Goal: Navigation & Orientation: Understand site structure

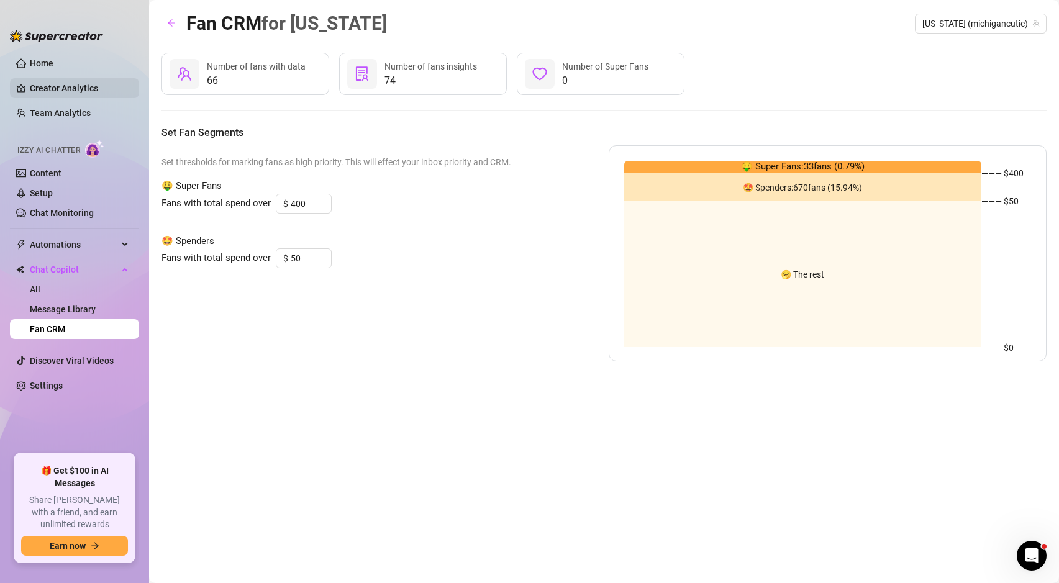
click at [84, 94] on link "Creator Analytics" at bounding box center [79, 88] width 99 height 20
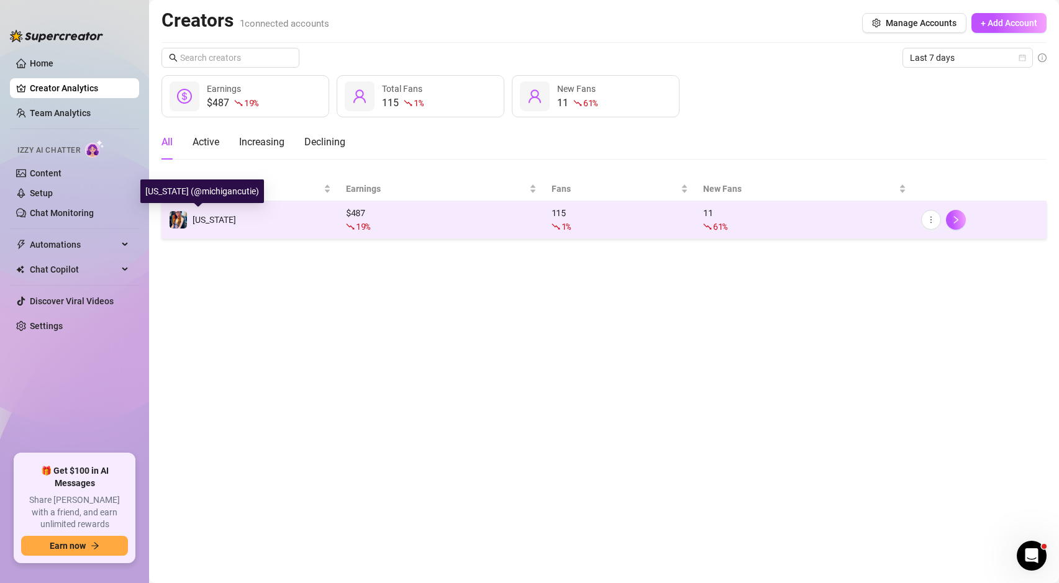
click at [211, 211] on div "[US_STATE]" at bounding box center [202, 219] width 67 height 19
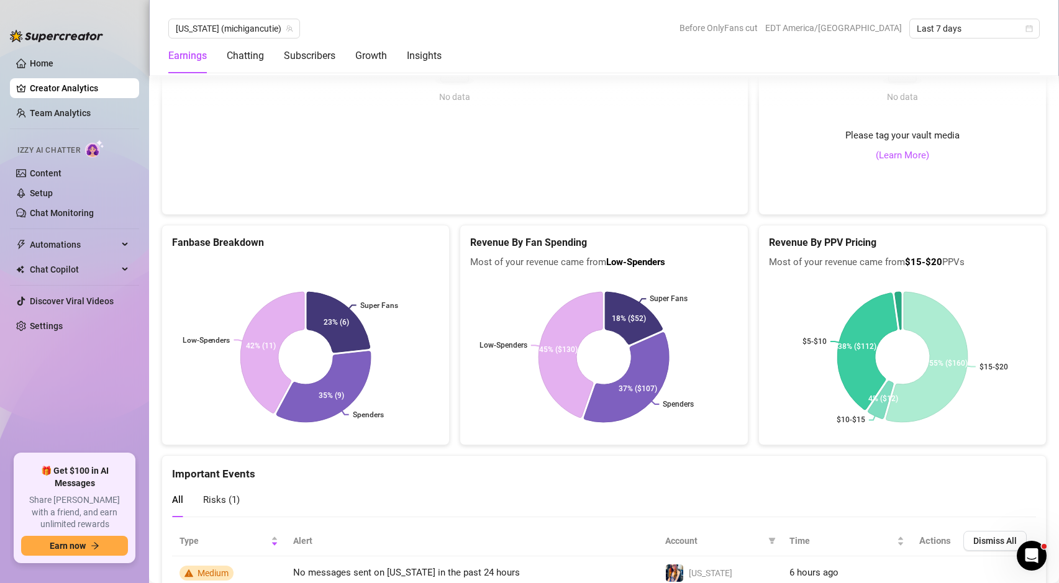
scroll to position [2107, 0]
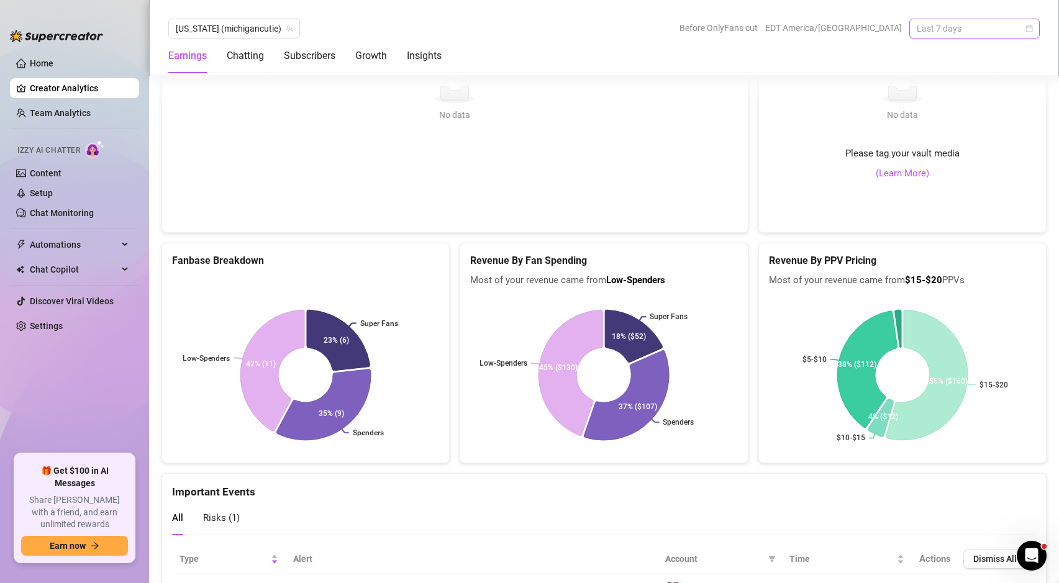
click at [975, 31] on span "Last 7 days" at bounding box center [974, 28] width 115 height 19
click at [971, 90] on div "Last 30 days" at bounding box center [974, 93] width 111 height 14
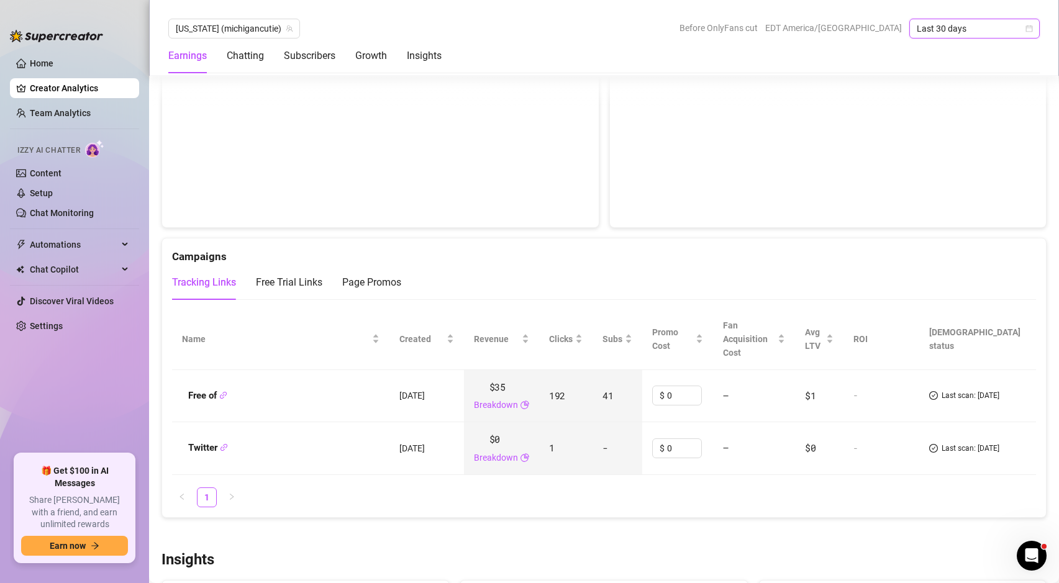
scroll to position [979, 0]
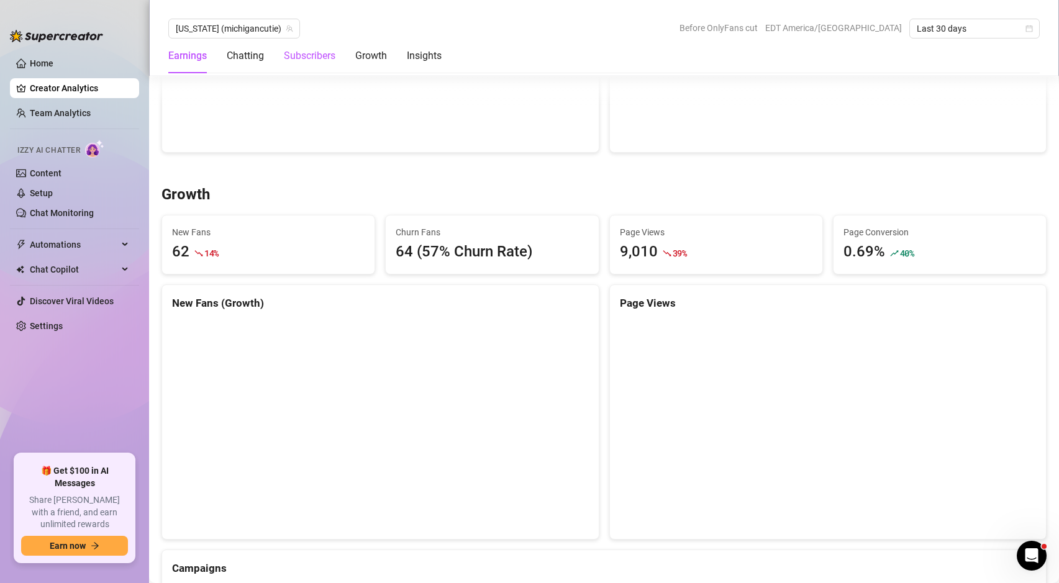
click at [307, 50] on div "Subscribers" at bounding box center [310, 55] width 52 height 15
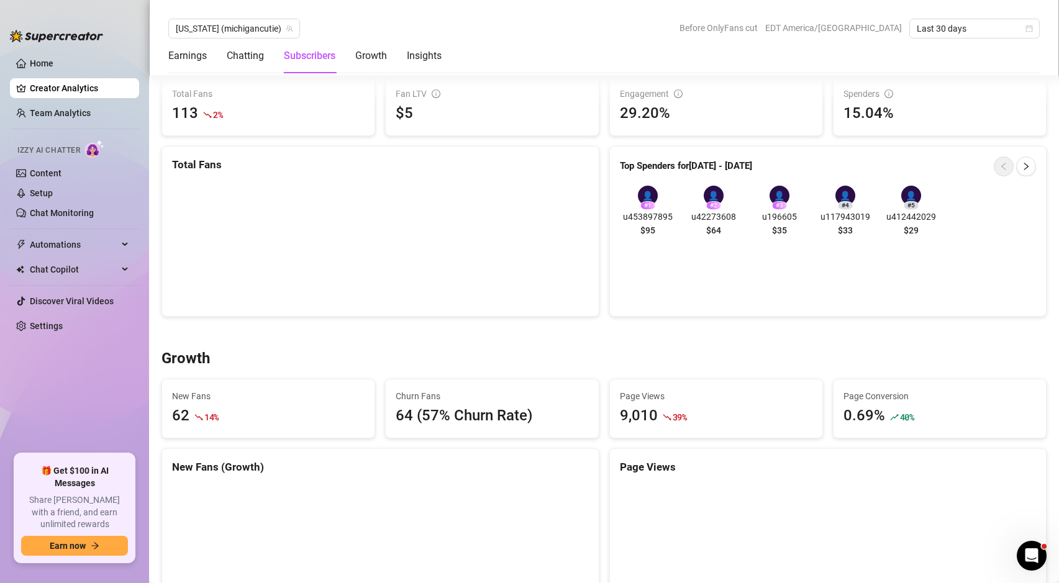
scroll to position [780, 0]
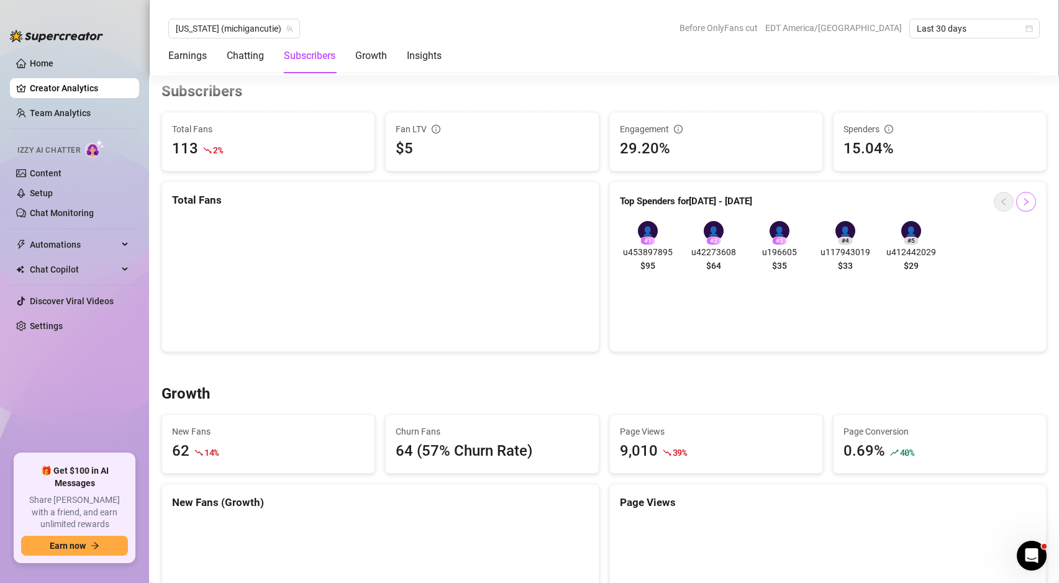
click at [1021, 205] on button "button" at bounding box center [1026, 202] width 20 height 20
click at [1021, 205] on icon "right" at bounding box center [1025, 201] width 9 height 9
click at [1003, 201] on icon "left" at bounding box center [1003, 201] width 9 height 9
click at [68, 212] on link "Chat Monitoring" at bounding box center [62, 213] width 64 height 10
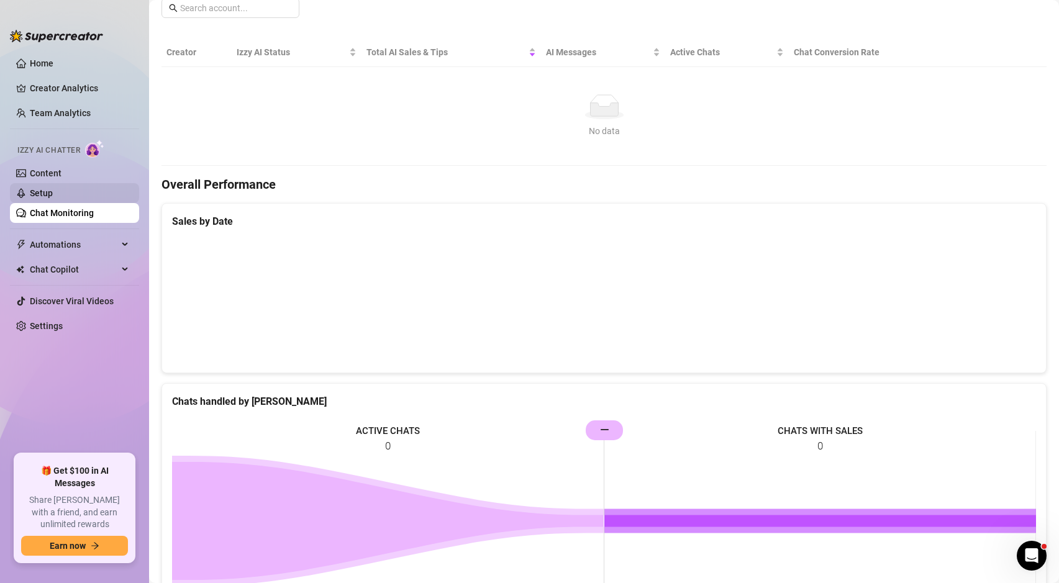
scroll to position [354, 0]
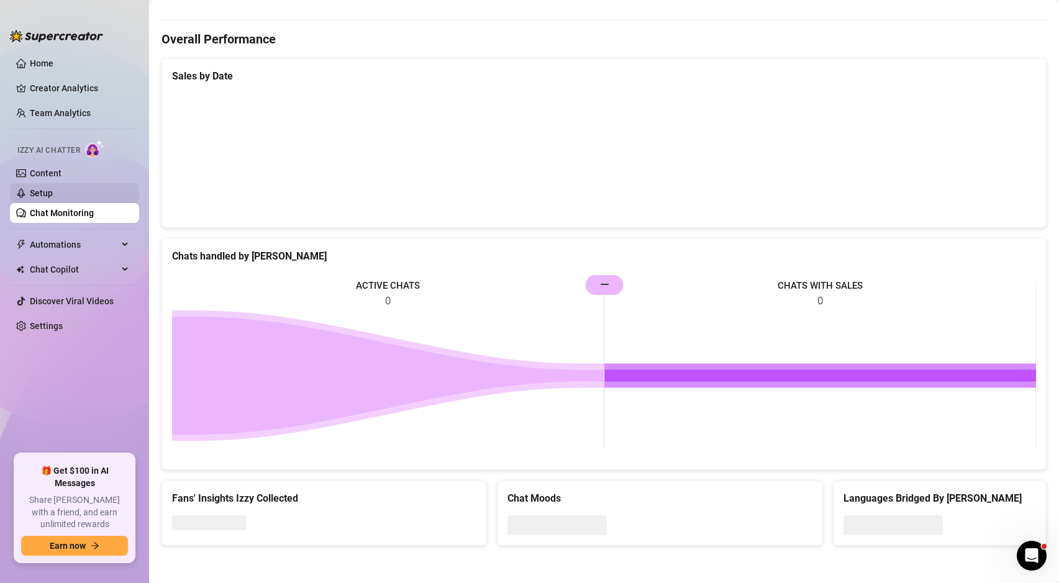
click at [53, 196] on link "Setup" at bounding box center [41, 193] width 23 height 10
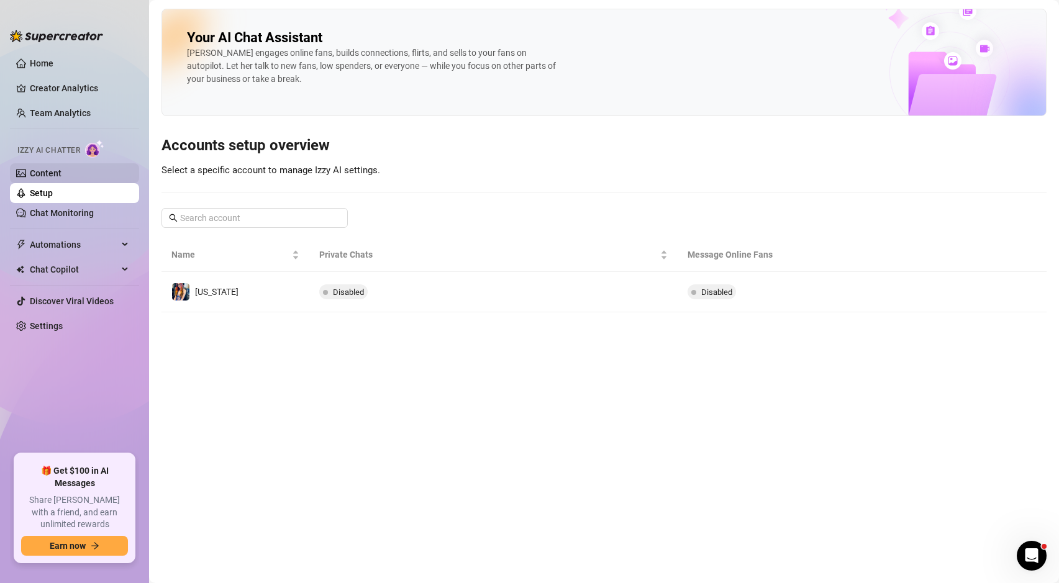
click at [61, 171] on link "Content" at bounding box center [46, 173] width 32 height 10
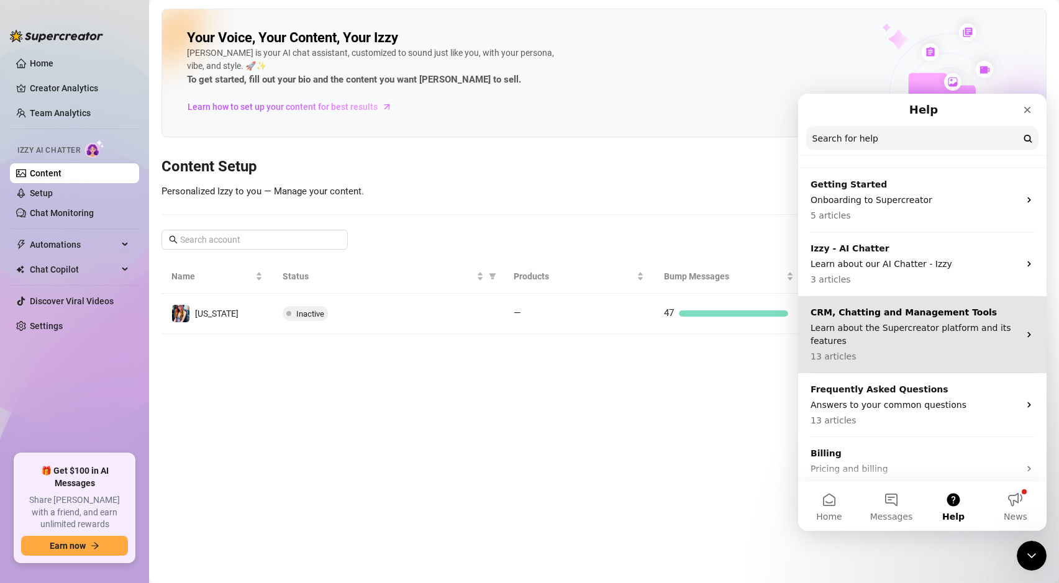
scroll to position [43, 0]
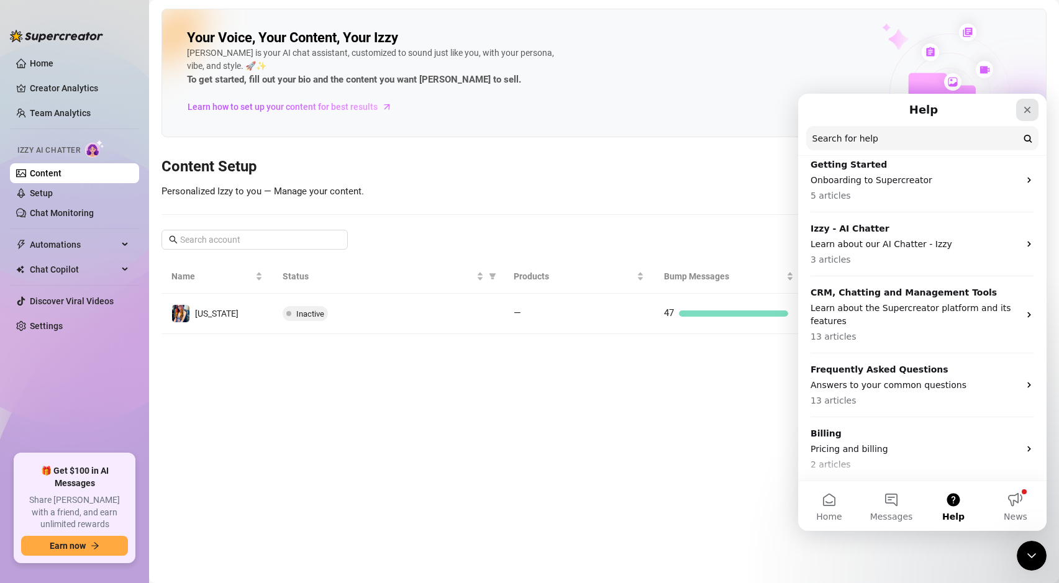
click at [1030, 107] on icon "Close" at bounding box center [1027, 110] width 10 height 10
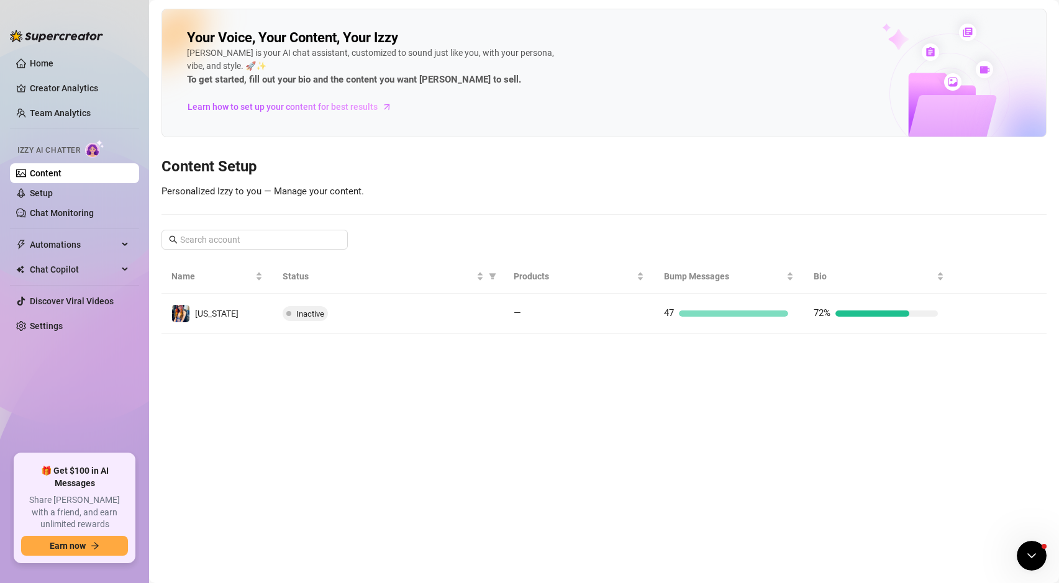
scroll to position [0, 0]
